Goal: Task Accomplishment & Management: Complete application form

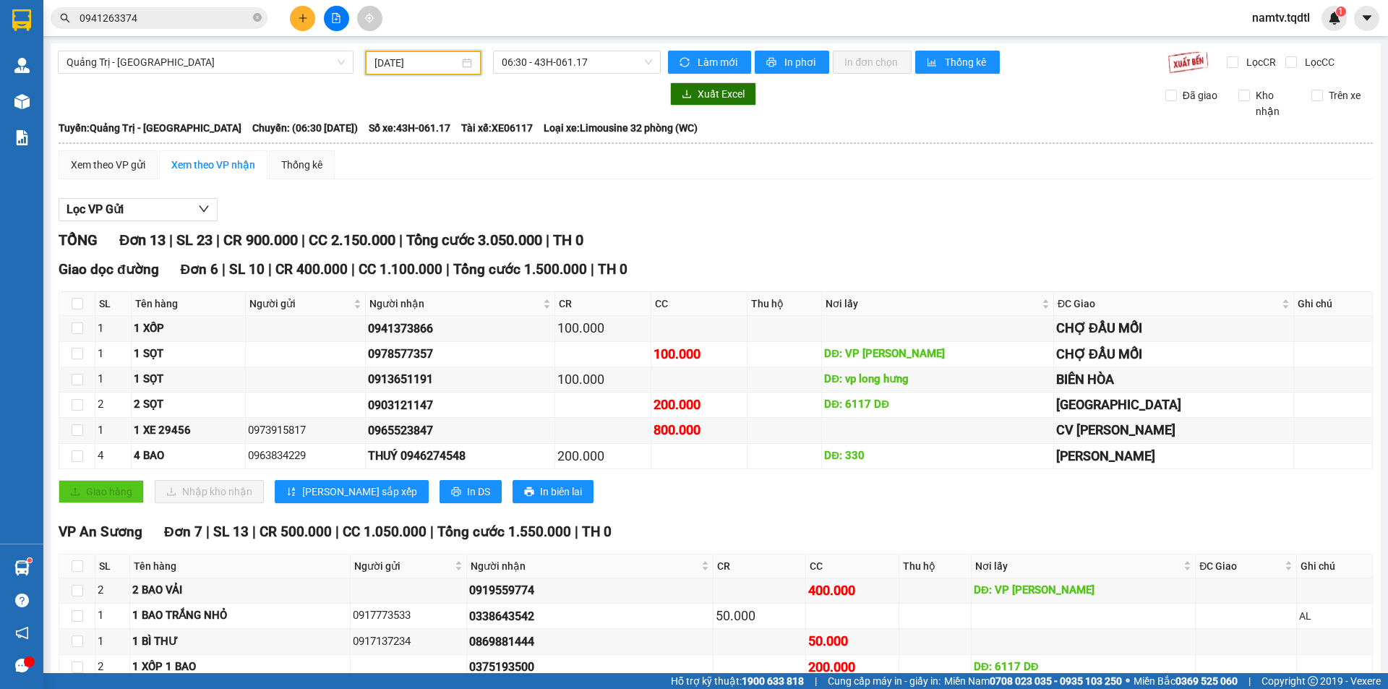
scroll to position [158, 0]
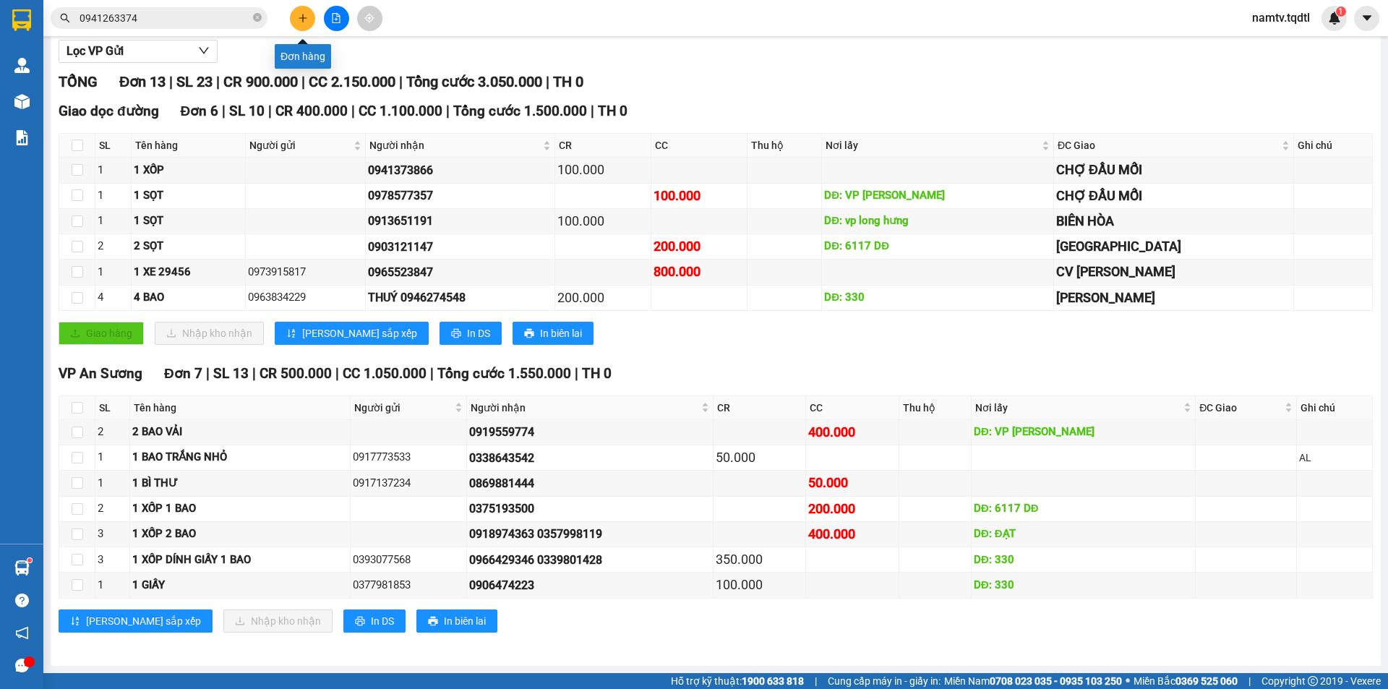
click at [303, 12] on button at bounding box center [302, 18] width 25 height 25
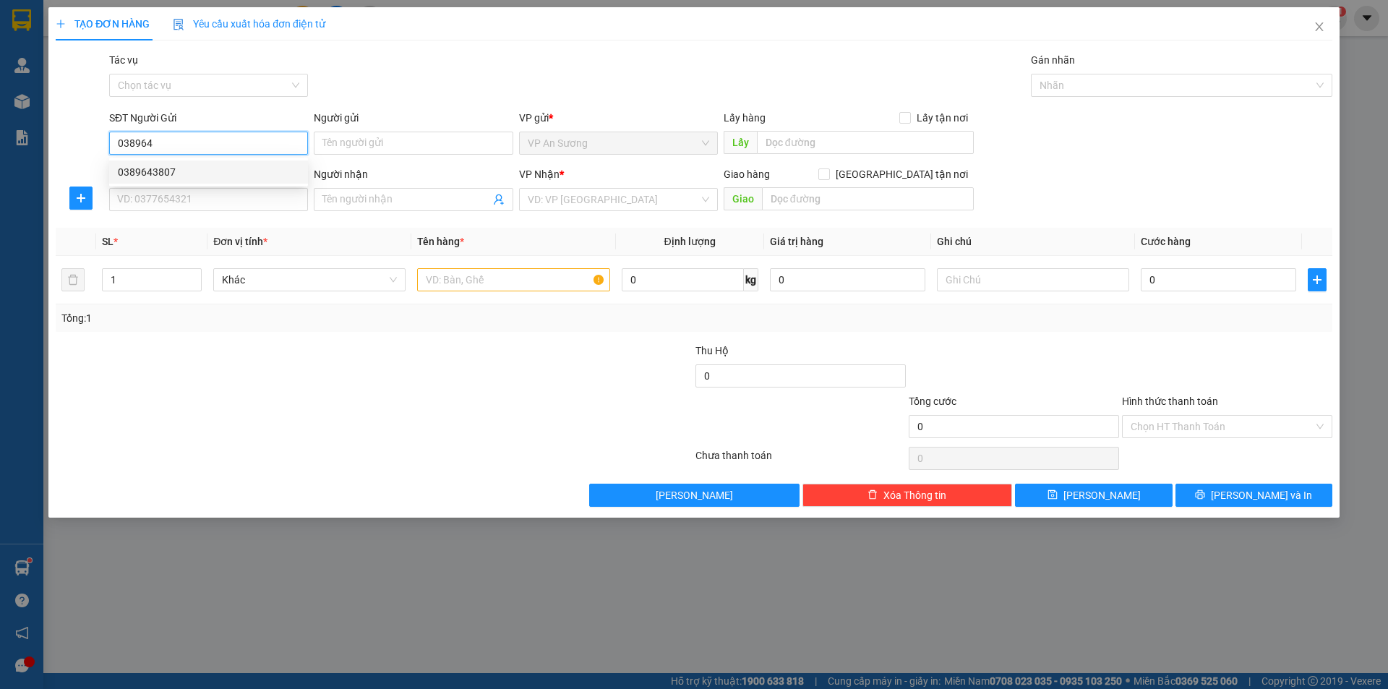
click at [196, 176] on div "0389643807" at bounding box center [208, 172] width 181 height 16
type input "0389643807"
type input "0366278777"
type input "HỒ XÁ"
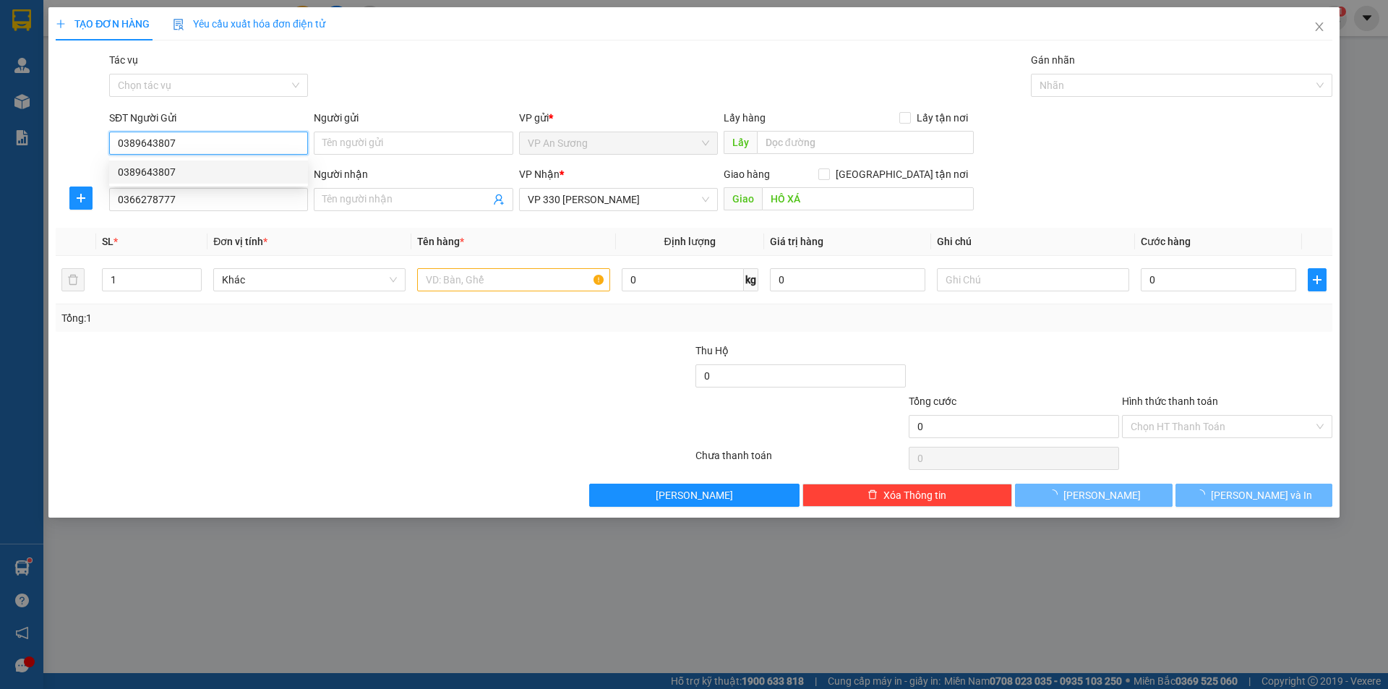
type input "200.000"
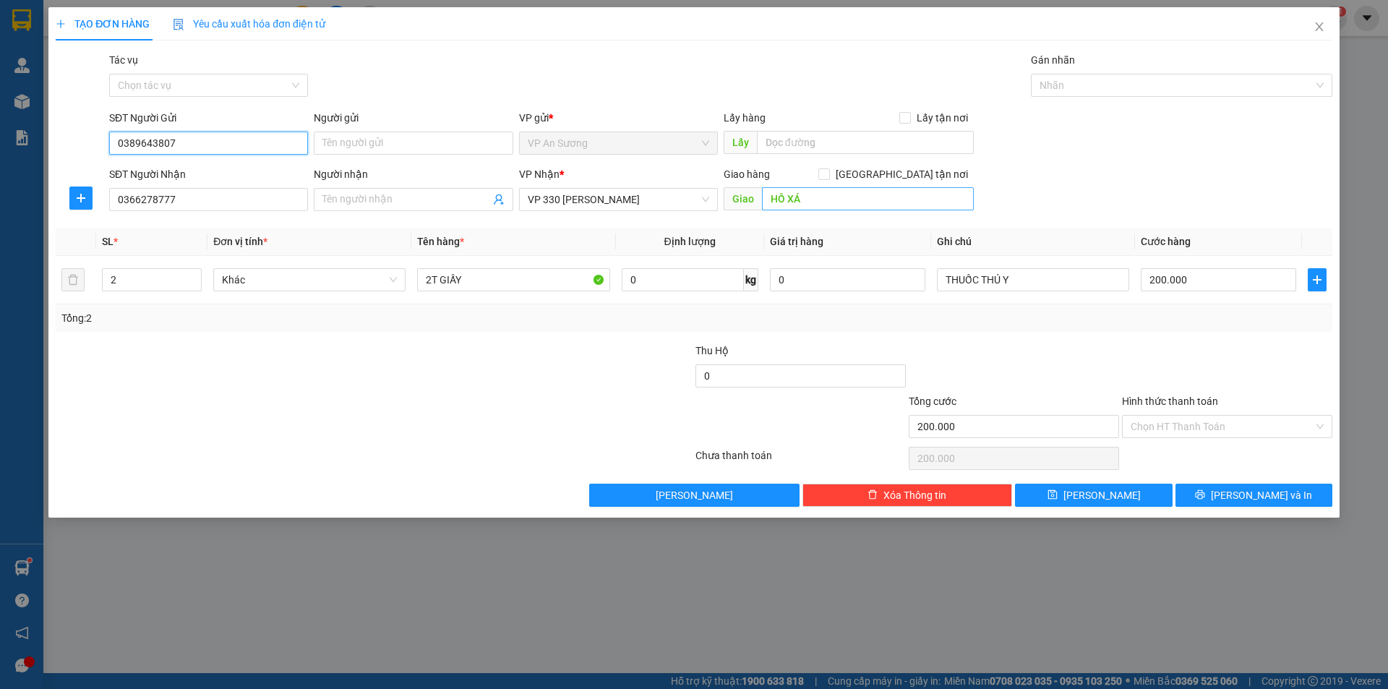
type input "0389643807"
click at [839, 208] on input "HỒ XÁ" at bounding box center [868, 198] width 212 height 23
type input "CẦU TRẮNG"
click at [408, 203] on input "Người nhận" at bounding box center [405, 200] width 167 height 16
type input "0796768368"
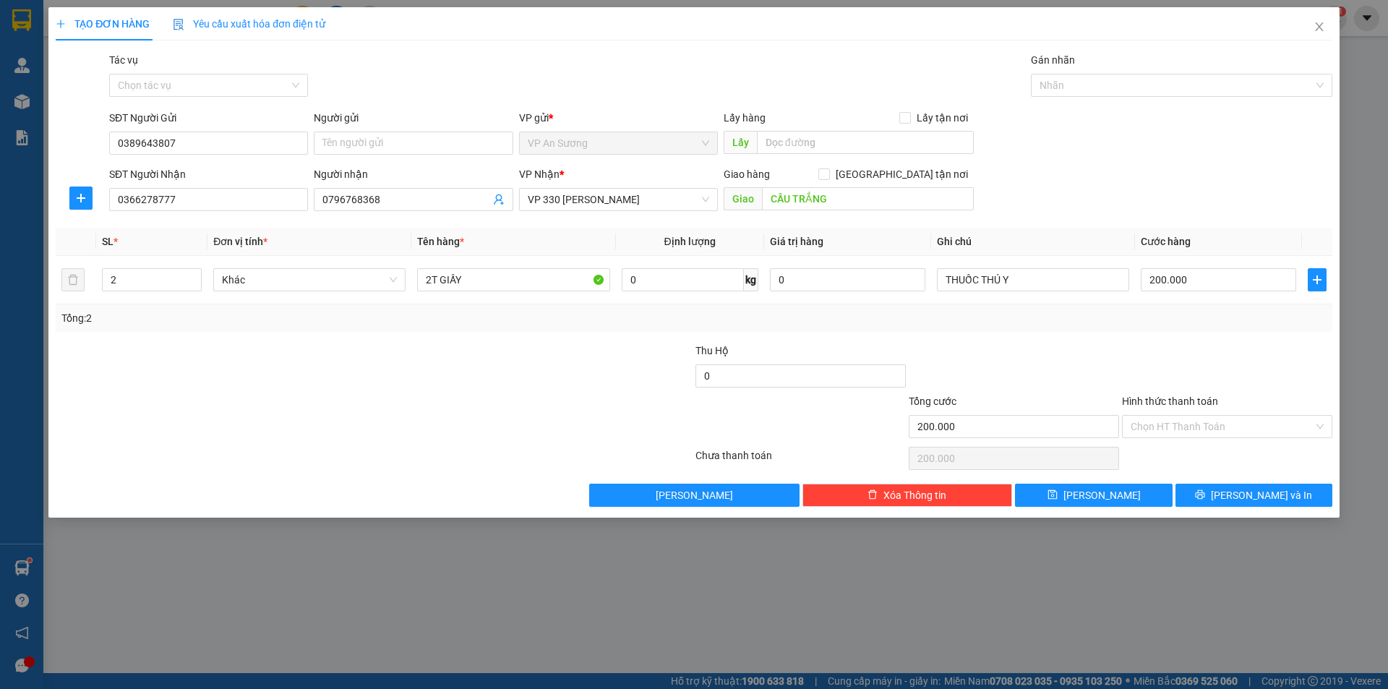
click at [1208, 438] on div "Hình thức thanh toán Chọn HT Thanh Toán" at bounding box center [1227, 418] width 210 height 51
click at [1214, 425] on input "Hình thức thanh toán" at bounding box center [1222, 427] width 183 height 22
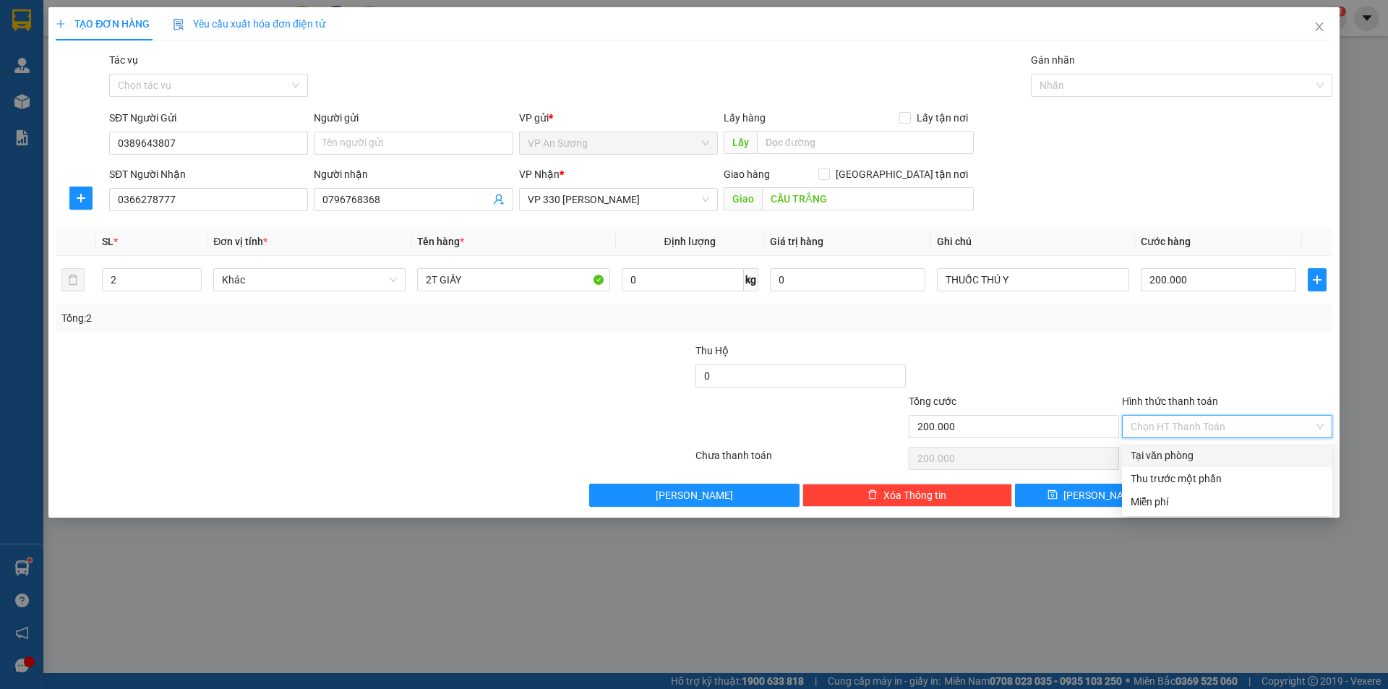
click at [1184, 452] on div "Tại văn phòng" at bounding box center [1227, 455] width 193 height 16
type input "0"
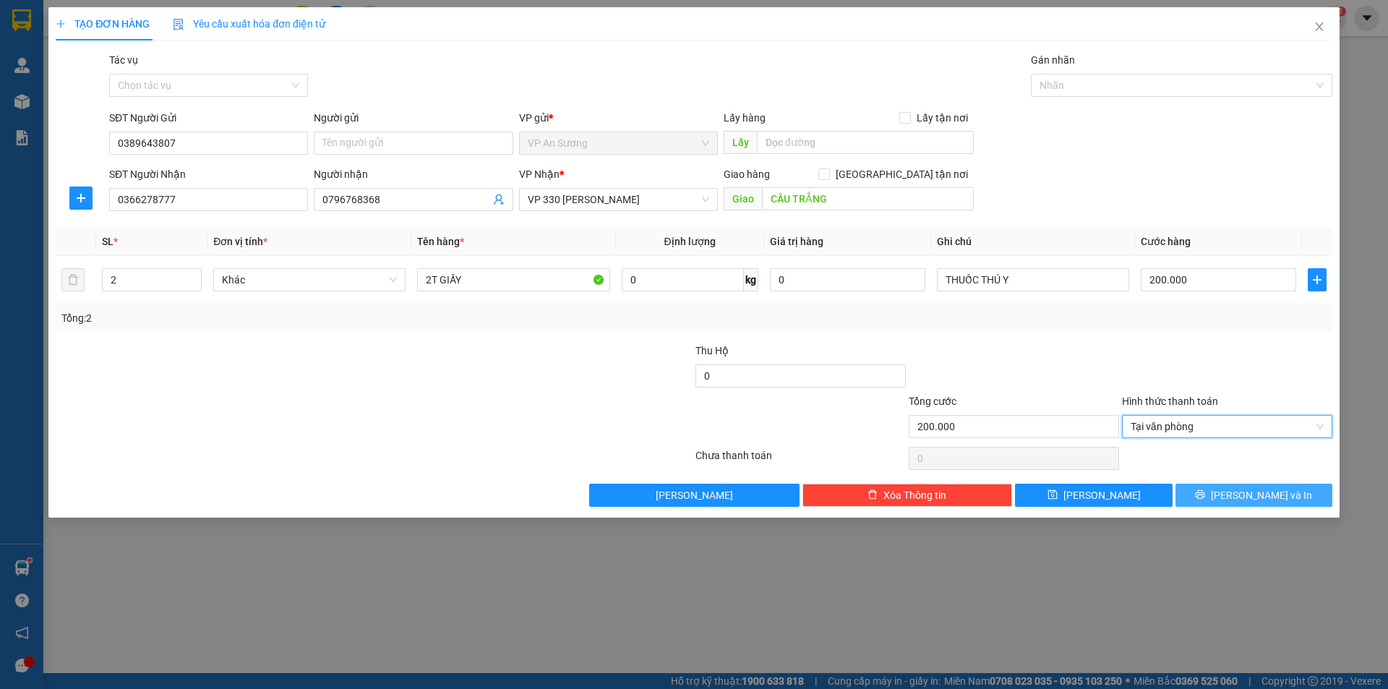
click at [1254, 484] on button "[PERSON_NAME] và In" at bounding box center [1253, 495] width 157 height 23
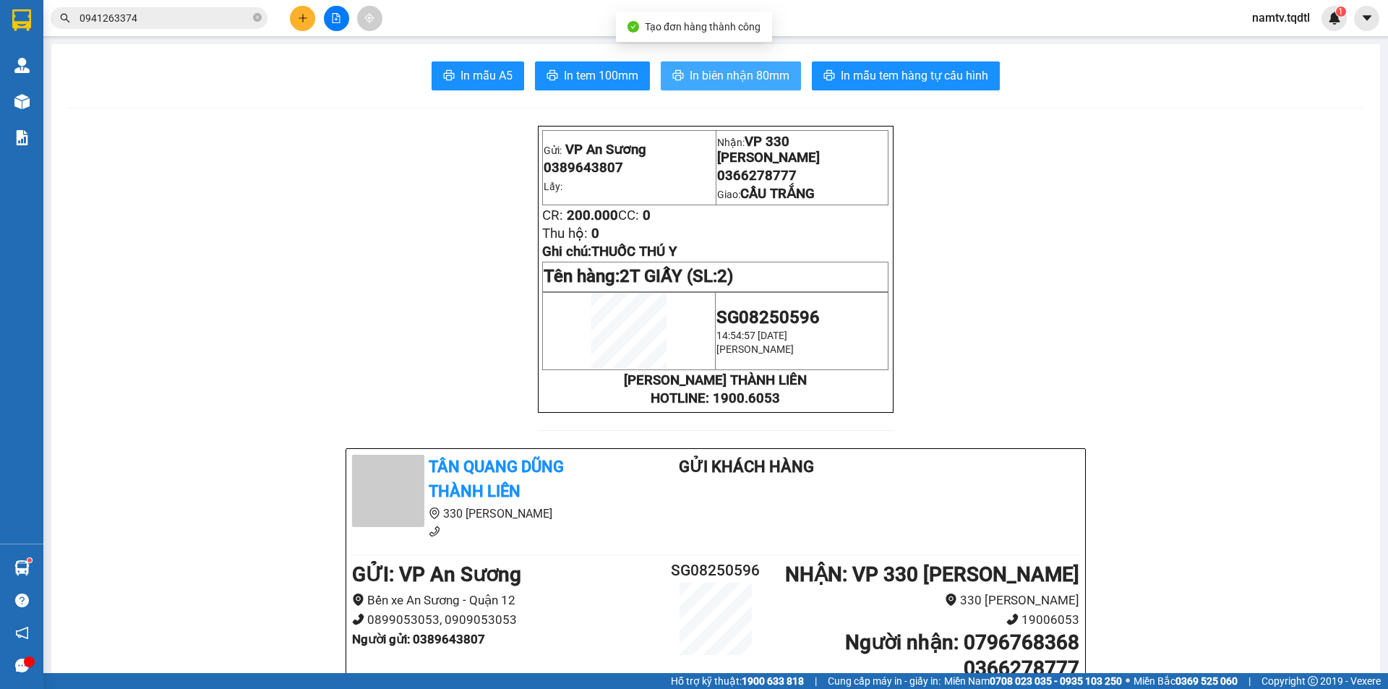
click at [721, 64] on button "In biên nhận 80mm" at bounding box center [731, 75] width 140 height 29
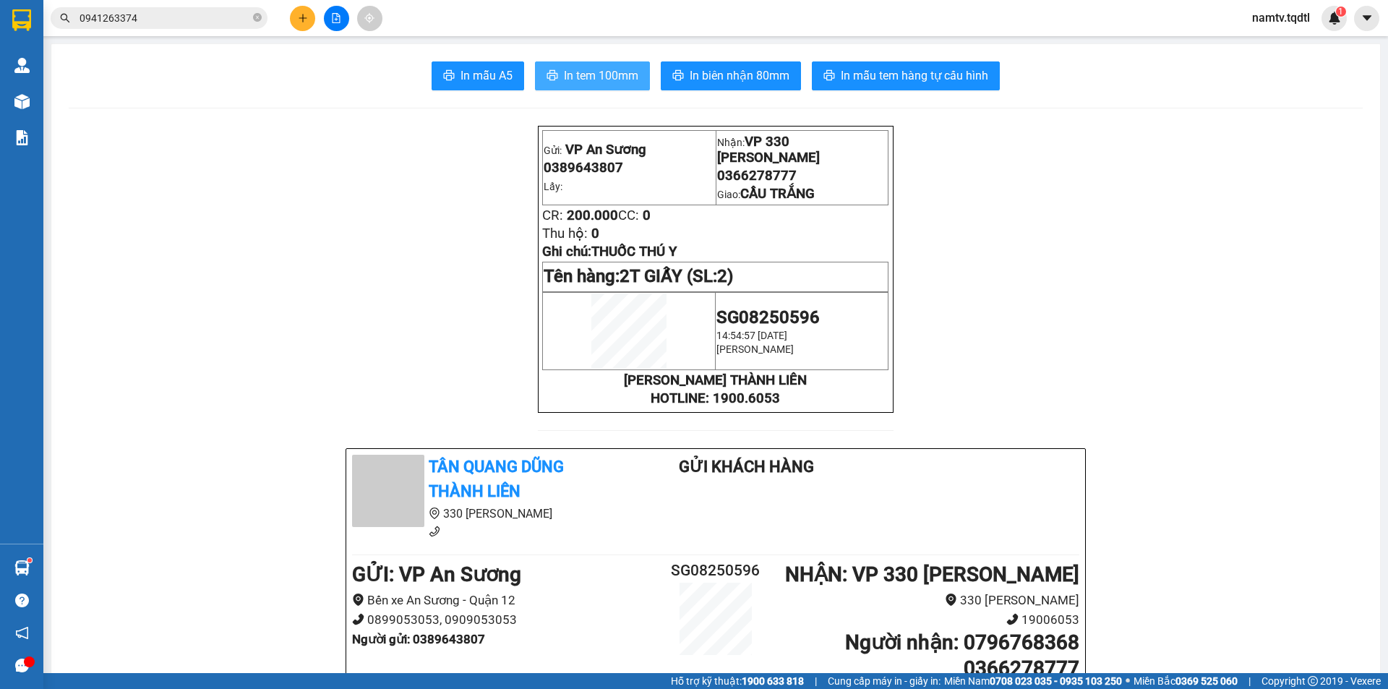
click at [565, 72] on span "In tem 100mm" at bounding box center [601, 76] width 74 height 18
